Goal: Task Accomplishment & Management: Complete application form

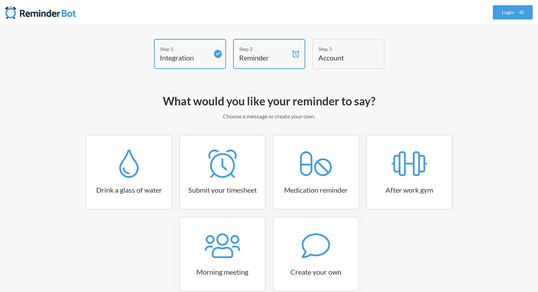
click at [275, 48] on div "Step 2" at bounding box center [264, 48] width 50 height 7
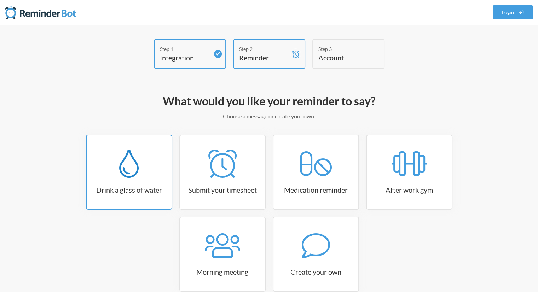
scroll to position [37, 0]
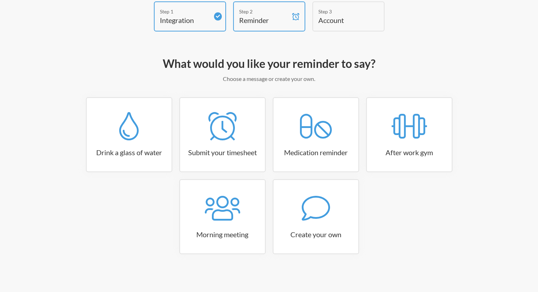
click at [268, 201] on div "Morning meeting" at bounding box center [222, 216] width 93 height 75
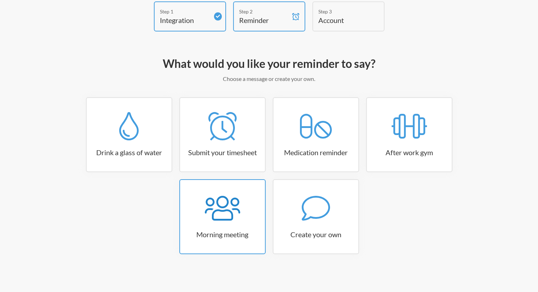
click at [250, 205] on div at bounding box center [222, 208] width 85 height 28
select select "08:30:00"
select select "true"
select select "09:45:00"
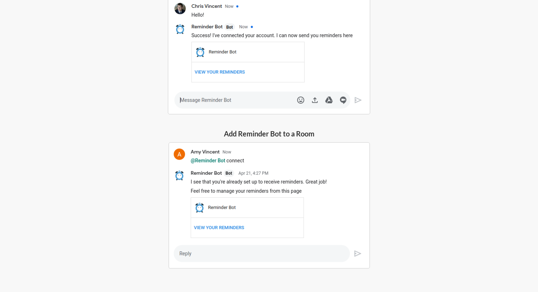
scroll to position [207, 0]
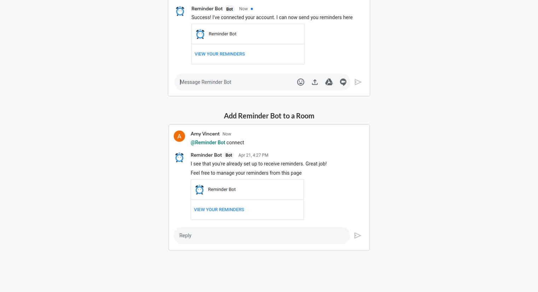
click at [226, 210] on img at bounding box center [269, 187] width 202 height 127
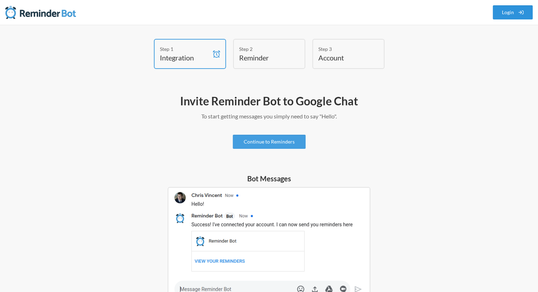
click at [493, 17] on link "Login" at bounding box center [513, 12] width 40 height 14
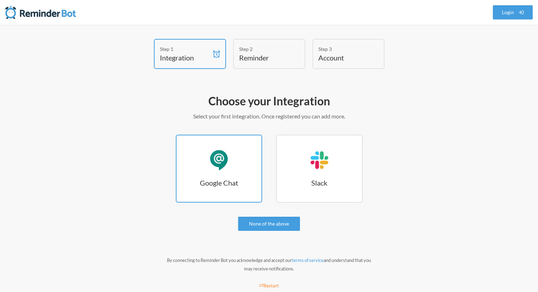
click at [233, 186] on h3 "Google Chat" at bounding box center [218, 183] width 85 height 10
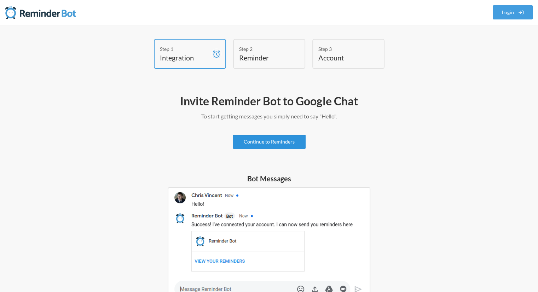
click at [277, 142] on link "Continue to Reminders" at bounding box center [269, 142] width 73 height 14
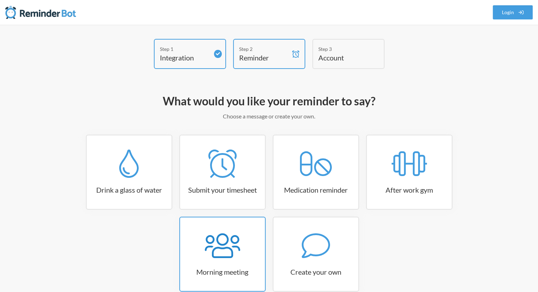
click at [220, 241] on icon at bounding box center [222, 246] width 35 height 28
select select "08:30:00"
select select "true"
select select "09:45:00"
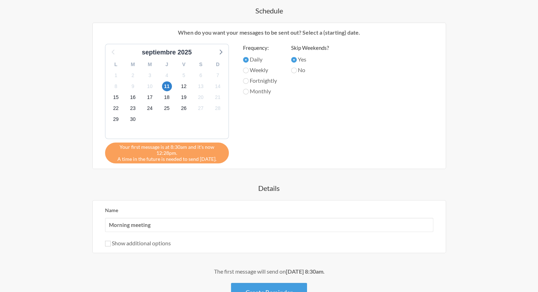
scroll to position [337, 0]
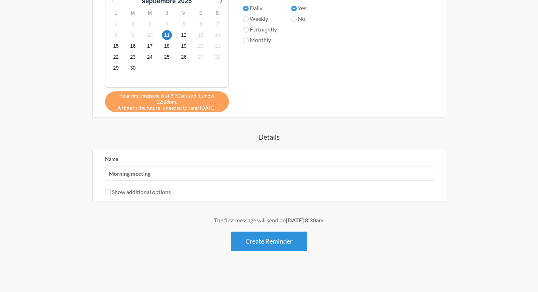
click at [300, 237] on button "Create Reminder" at bounding box center [269, 241] width 76 height 19
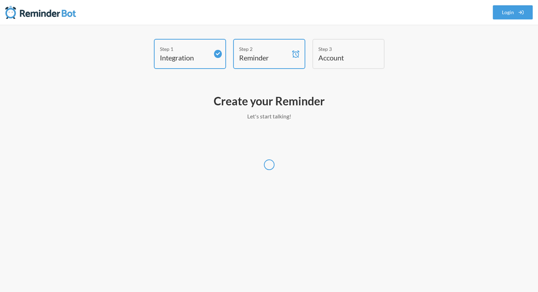
scroll to position [0, 0]
select select "America/Mexico_City"
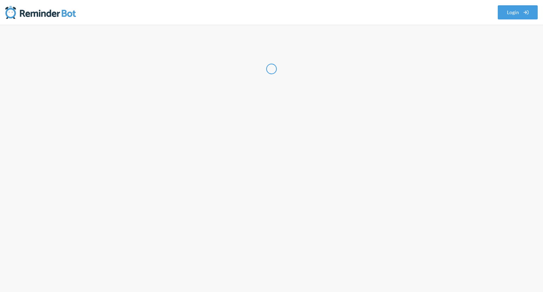
select select "MX"
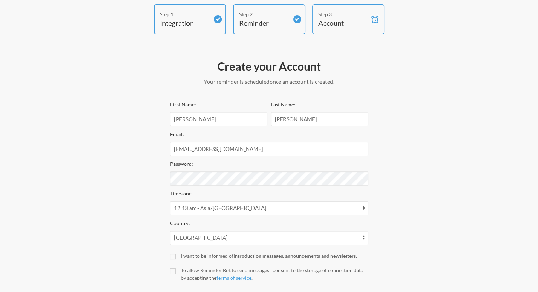
scroll to position [34, 0]
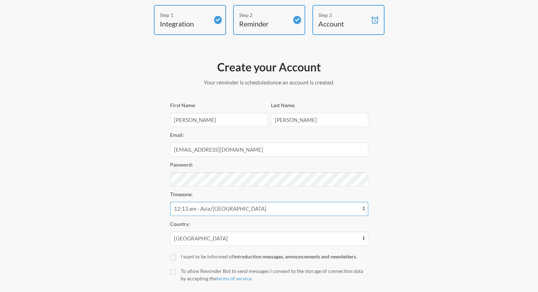
click at [363, 207] on select "12:13 am - Asia/Kathmandu 12:28 am - Antarctica/Vostok 12:28 am - Asia/Almaty 1…" at bounding box center [269, 209] width 198 height 14
select select "America/Chihuahua"
click at [170, 202] on select "12:13 am - Asia/Kathmandu 12:28 am - Antarctica/Vostok 12:28 am - Asia/Almaty 1…" at bounding box center [269, 209] width 198 height 14
click at [387, 198] on div "Step 1 Integration Step 2 Reminder Step 3 Account Create your Account Your remi…" at bounding box center [269, 162] width 424 height 314
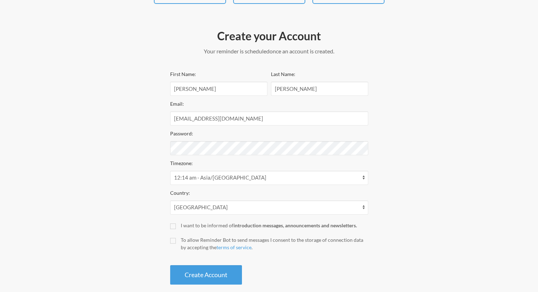
scroll to position [69, 0]
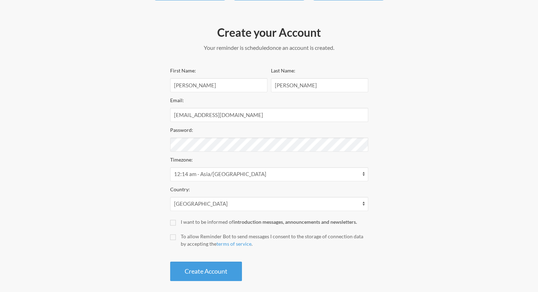
click at [176, 223] on label "I want to be informed of introduction messages, announcements and newsletters." at bounding box center [269, 221] width 198 height 7
click at [176, 223] on input "I want to be informed of introduction messages, announcements and newsletters." at bounding box center [173, 223] width 6 height 6
checkbox input "true"
click at [173, 236] on input "To allow Reminder Bot to send messages I consent to the storage of connection d…" at bounding box center [173, 237] width 6 height 6
checkbox input "true"
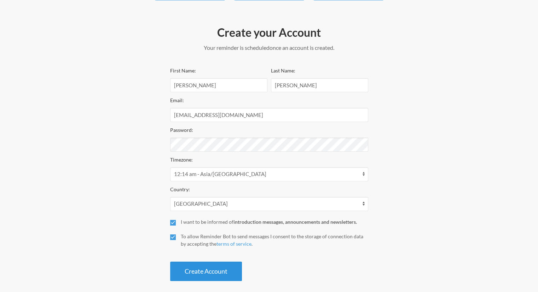
click at [206, 269] on button "Create Account" at bounding box center [206, 271] width 72 height 19
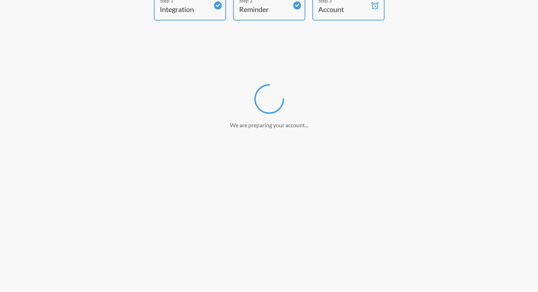
scroll to position [0, 0]
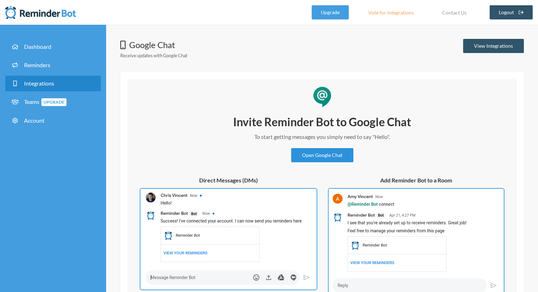
click at [329, 156] on link "Open Google Chat" at bounding box center [322, 155] width 62 height 14
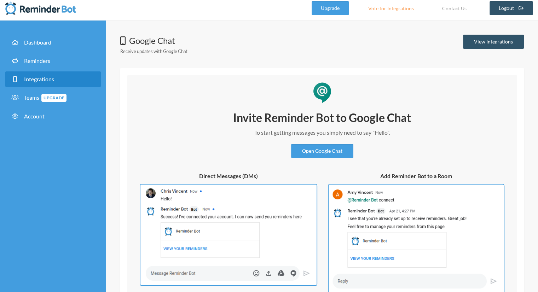
scroll to position [5, 0]
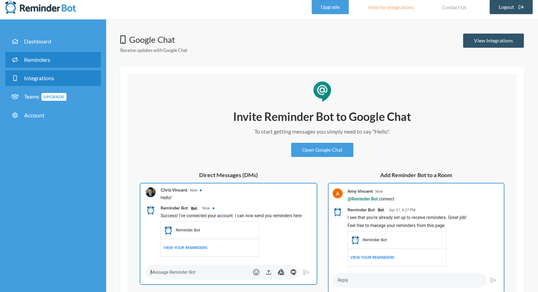
click at [71, 64] on link "Reminders" at bounding box center [52, 60] width 95 height 16
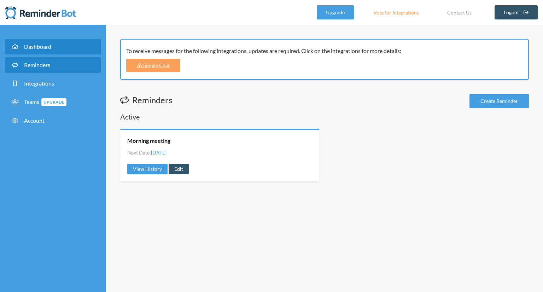
click at [57, 49] on link "Dashboard" at bounding box center [52, 47] width 95 height 16
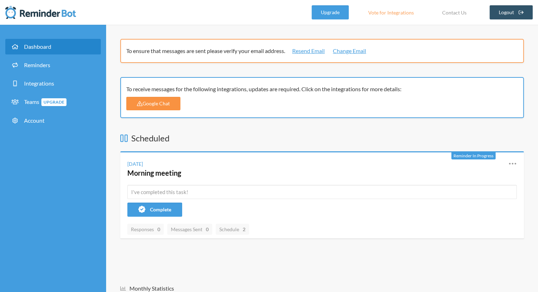
click at [162, 100] on link "Google Chat" at bounding box center [153, 103] width 54 height 13
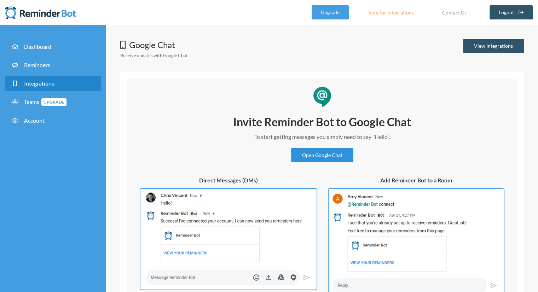
click at [336, 153] on link "Open Google Chat" at bounding box center [322, 155] width 62 height 14
click at [338, 152] on link "Open Google Chat" at bounding box center [322, 155] width 62 height 14
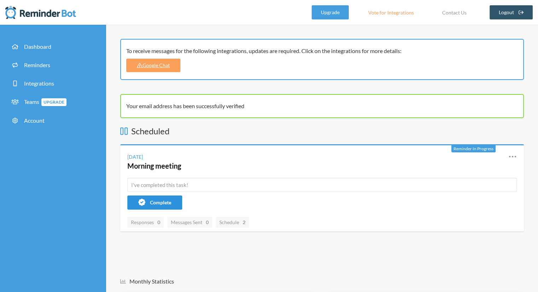
click at [175, 197] on button "Complete" at bounding box center [154, 203] width 55 height 14
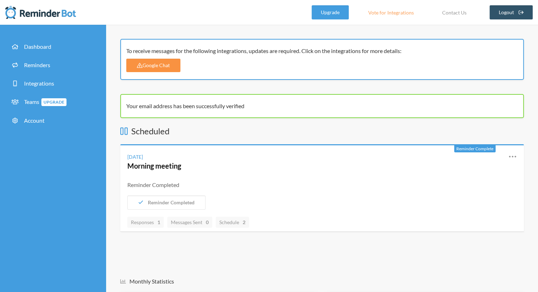
click at [142, 62] on link "Google Chat" at bounding box center [153, 65] width 54 height 13
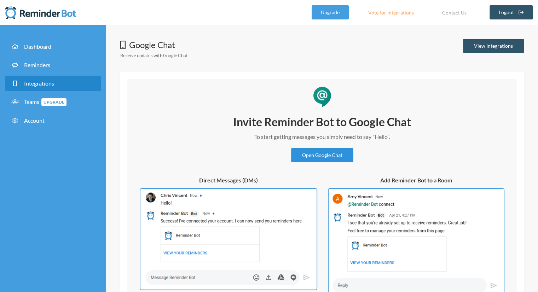
click at [340, 159] on link "Open Google Chat" at bounding box center [322, 155] width 62 height 14
click at [486, 50] on link "View Integrations" at bounding box center [493, 46] width 61 height 14
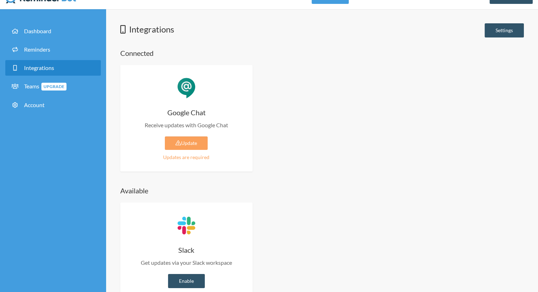
scroll to position [13, 0]
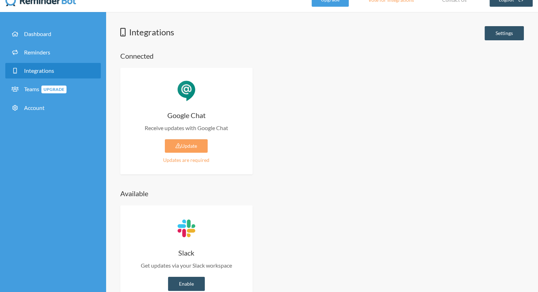
click at [197, 160] on div "Updates are required" at bounding box center [186, 159] width 111 height 7
click at [192, 150] on link "Update" at bounding box center [186, 145] width 43 height 13
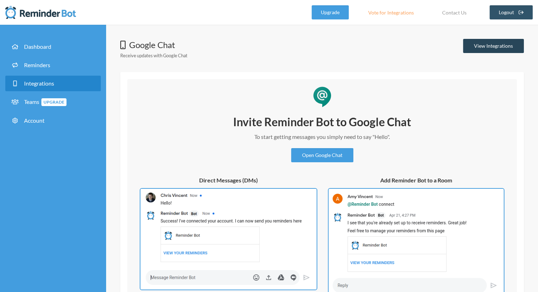
click at [499, 51] on link "View Integrations" at bounding box center [493, 46] width 61 height 14
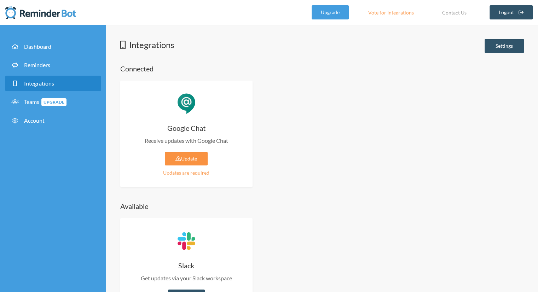
drag, startPoint x: 192, startPoint y: 159, endPoint x: 182, endPoint y: 159, distance: 9.2
click at [182, 159] on link "Update" at bounding box center [186, 158] width 43 height 13
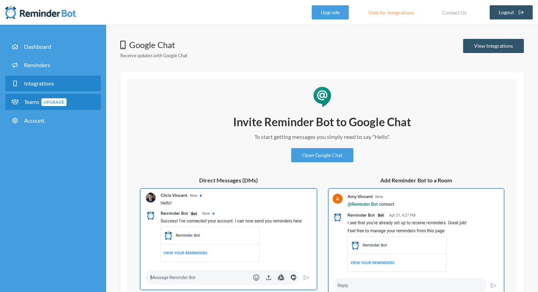
click at [38, 99] on span "Teams Upgrade" at bounding box center [45, 101] width 42 height 7
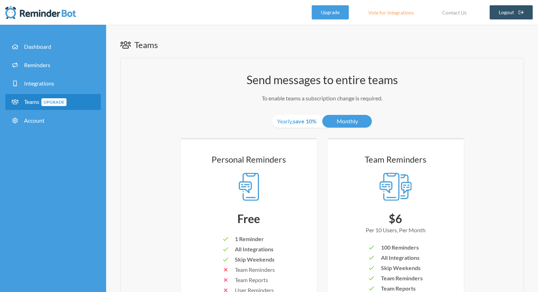
click at [417, 107] on div "Send messages to entire teams To enable teams a subscription change is required…" at bounding box center [322, 221] width 404 height 326
drag, startPoint x: 208, startPoint y: 101, endPoint x: 356, endPoint y: 64, distance: 152.5
click at [356, 64] on div "Send messages to entire teams To enable teams a subscription change is required…" at bounding box center [322, 221] width 404 height 326
click at [74, 63] on link "Reminders" at bounding box center [52, 65] width 95 height 16
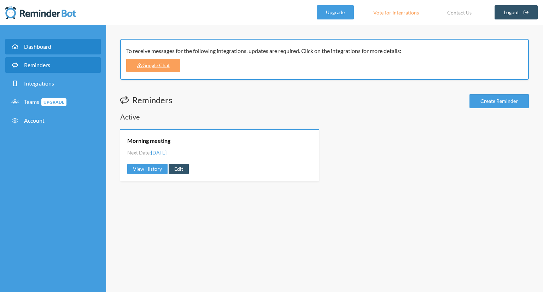
click at [58, 46] on link "Dashboard" at bounding box center [52, 47] width 95 height 16
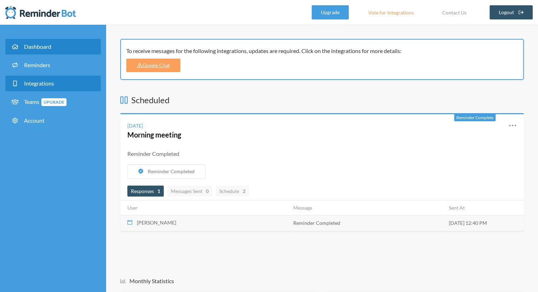
click at [64, 82] on link "Integrations" at bounding box center [52, 84] width 95 height 16
